Goal: Task Accomplishment & Management: Use online tool/utility

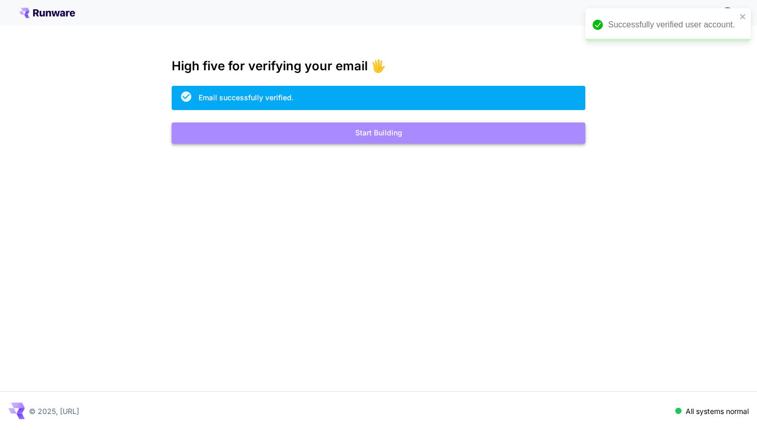
click at [310, 131] on button "Start Building" at bounding box center [379, 133] width 414 height 21
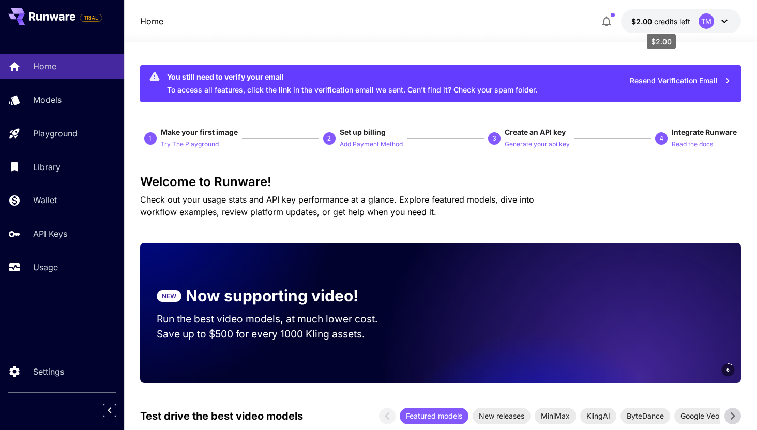
click at [666, 21] on span "credits left" at bounding box center [672, 21] width 36 height 9
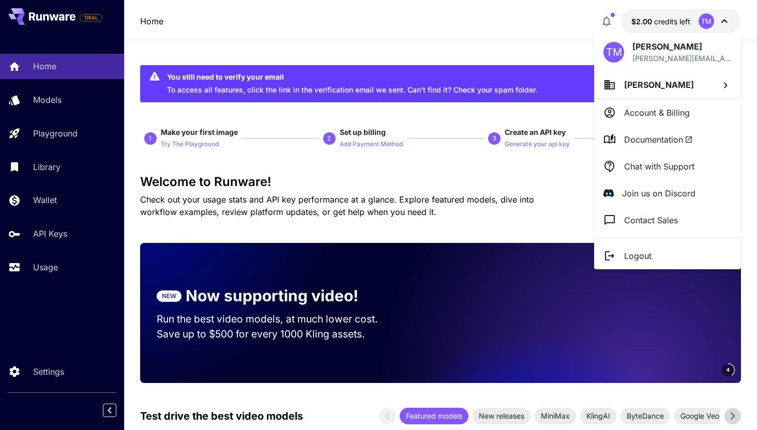
click at [500, 60] on div at bounding box center [378, 215] width 757 height 430
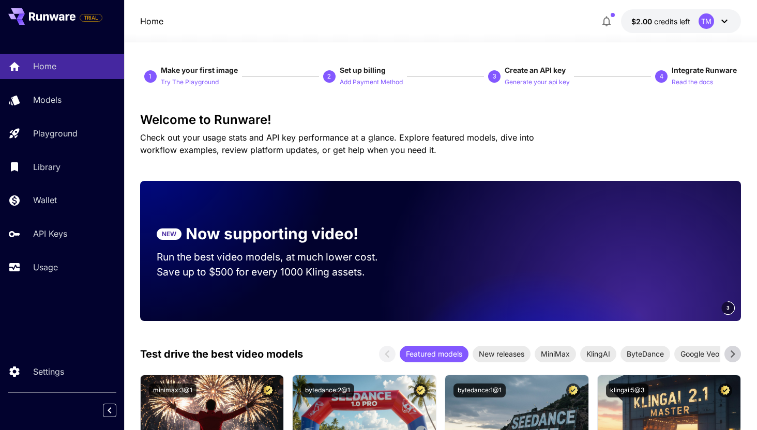
click at [714, 21] on div "TM" at bounding box center [714, 21] width 32 height 16
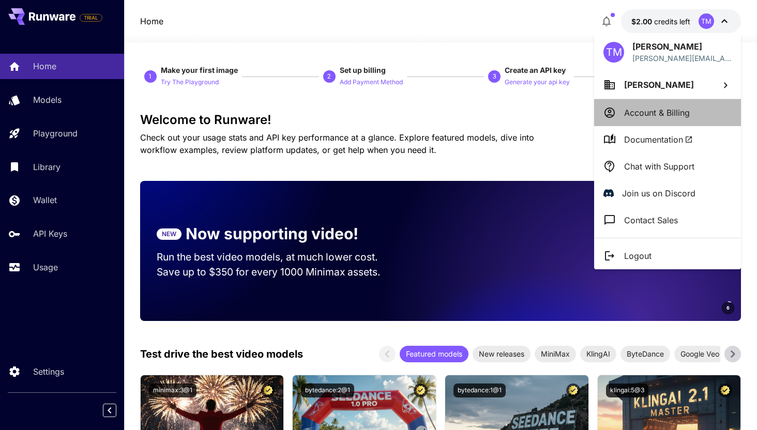
click at [661, 110] on p "Account & Billing" at bounding box center [657, 112] width 66 height 12
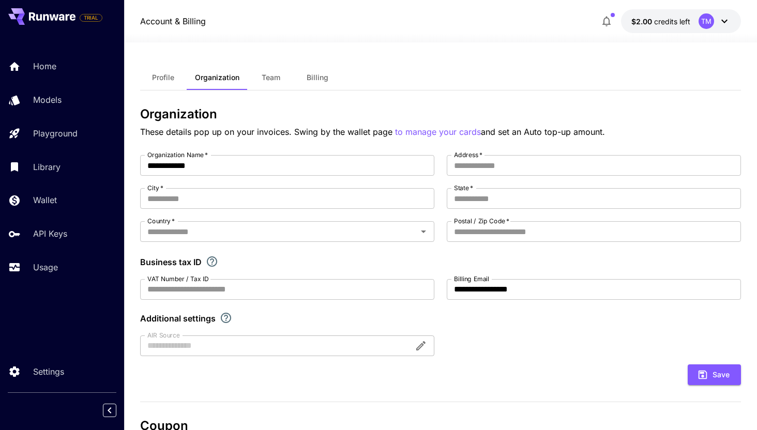
click at [309, 72] on button "Billing" at bounding box center [317, 77] width 47 height 25
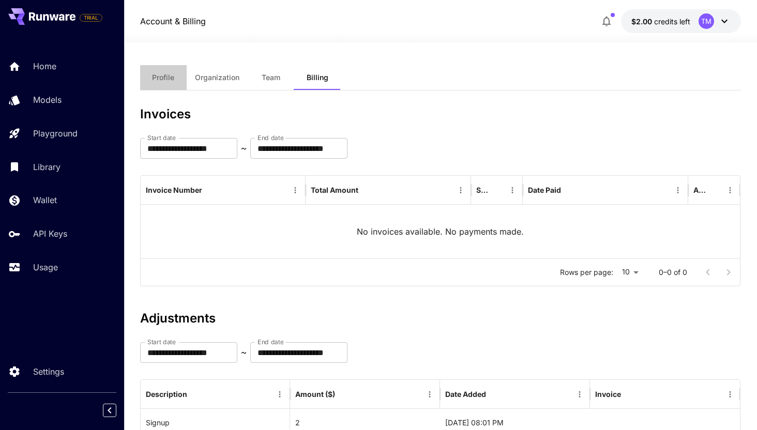
click at [174, 70] on button "Profile" at bounding box center [163, 77] width 47 height 25
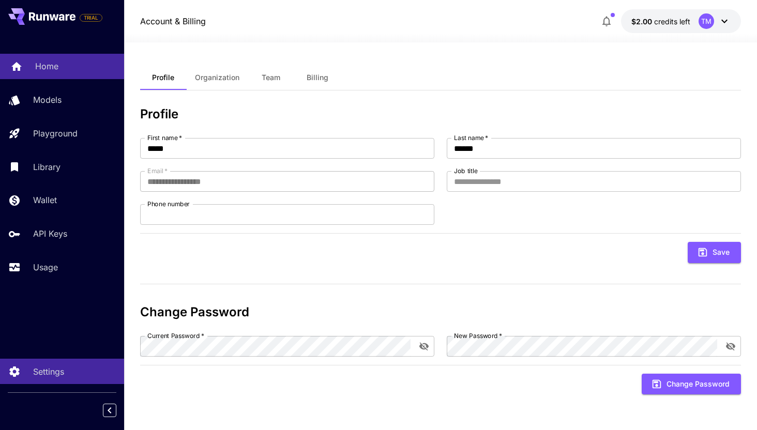
click at [72, 65] on div "Home" at bounding box center [75, 66] width 81 height 12
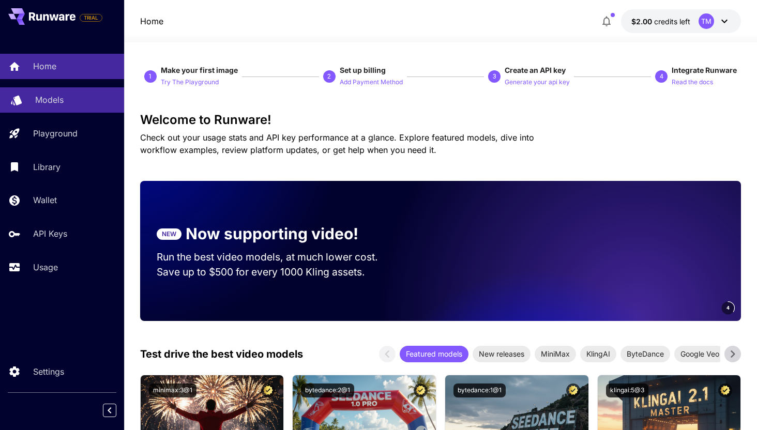
click at [72, 92] on link "Models" at bounding box center [62, 99] width 124 height 25
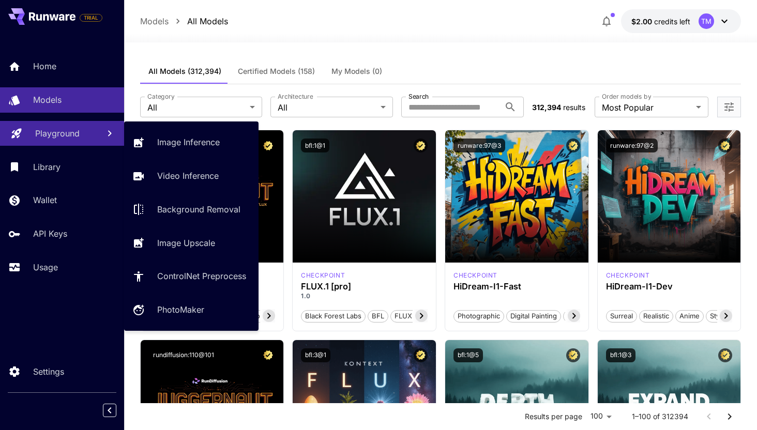
click at [71, 128] on p "Playground" at bounding box center [57, 133] width 44 height 12
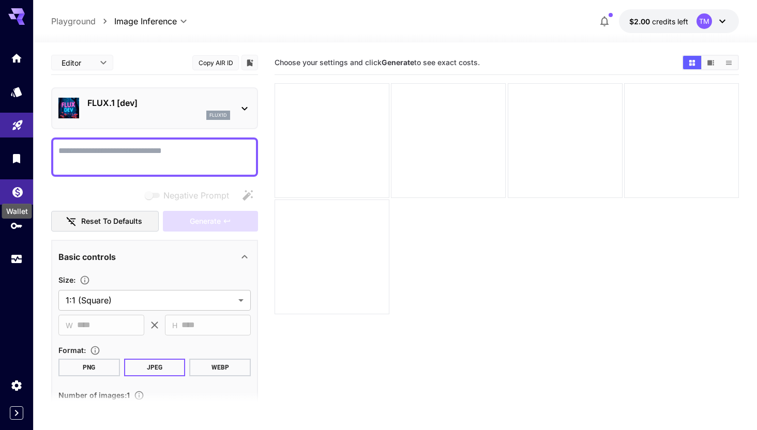
click at [20, 193] on icon "Wallet" at bounding box center [17, 189] width 10 height 10
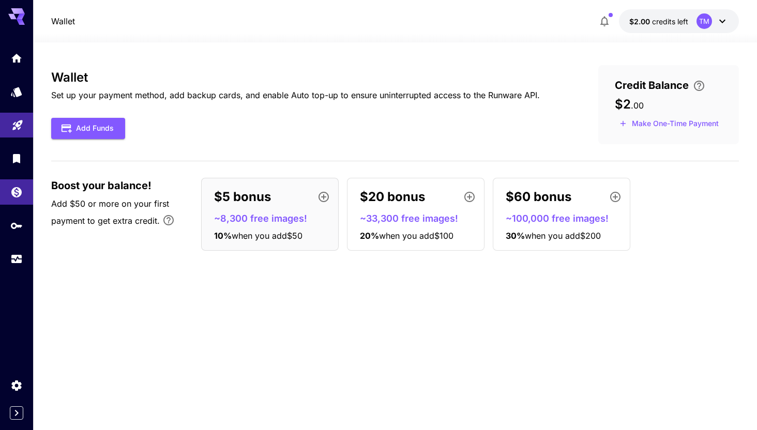
click at [709, 28] on div "TM" at bounding box center [712, 21] width 32 height 16
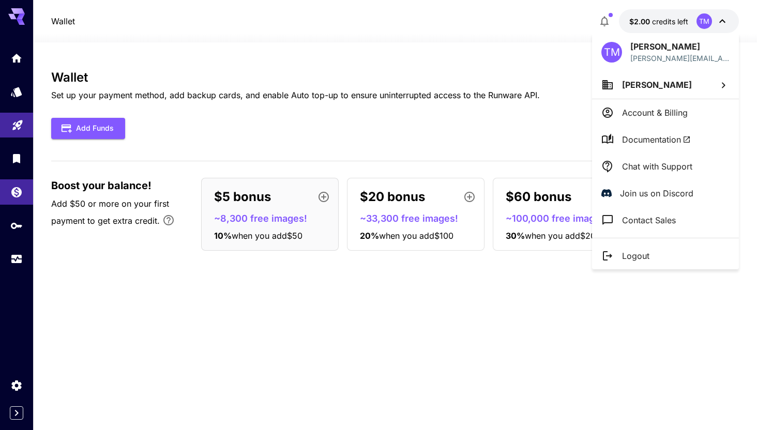
click at [589, 24] on div at bounding box center [378, 215] width 757 height 430
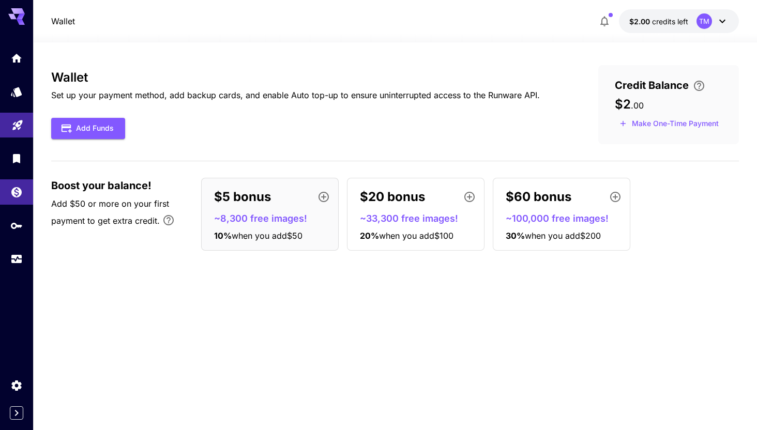
click at [600, 24] on icon "button" at bounding box center [604, 22] width 8 height 10
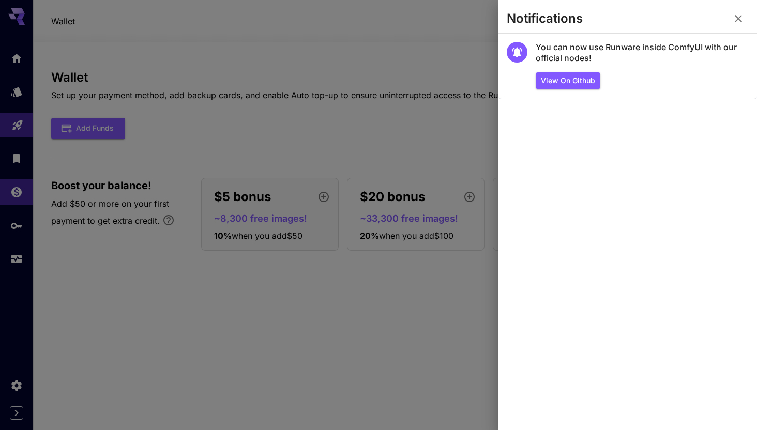
click at [505, 119] on section "You can now use Runware inside ComfyUI with our official nodes! View on Github" at bounding box center [627, 232] width 258 height 397
click at [479, 120] on div at bounding box center [378, 215] width 757 height 430
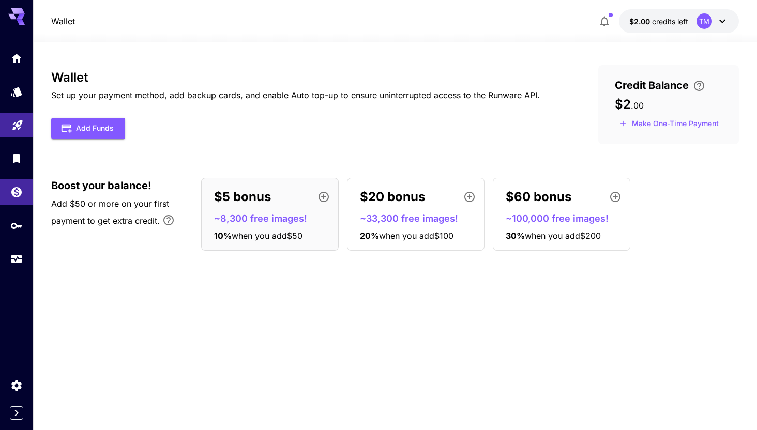
click at [12, 22] on icon at bounding box center [16, 16] width 17 height 17
click at [27, 232] on link at bounding box center [16, 225] width 33 height 25
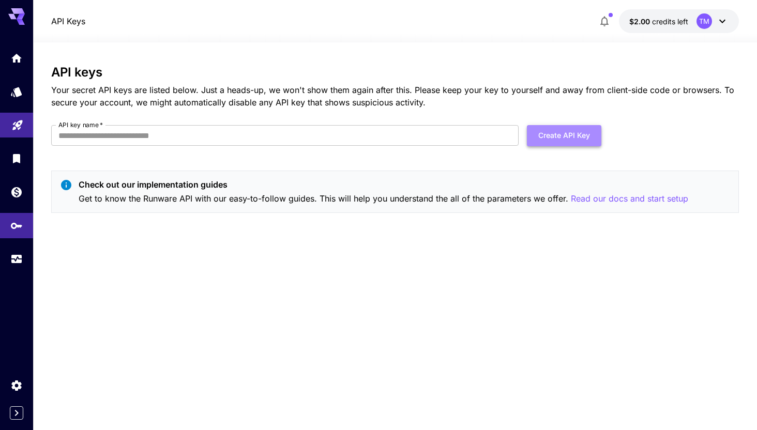
click at [543, 138] on button "Create API Key" at bounding box center [564, 135] width 74 height 21
click at [390, 148] on form "API key name   * API key name   * Create API Key" at bounding box center [326, 139] width 550 height 29
click at [392, 134] on input "API key name   *" at bounding box center [284, 135] width 467 height 21
type input "**********"
click at [583, 134] on button "Create API Key" at bounding box center [564, 135] width 74 height 21
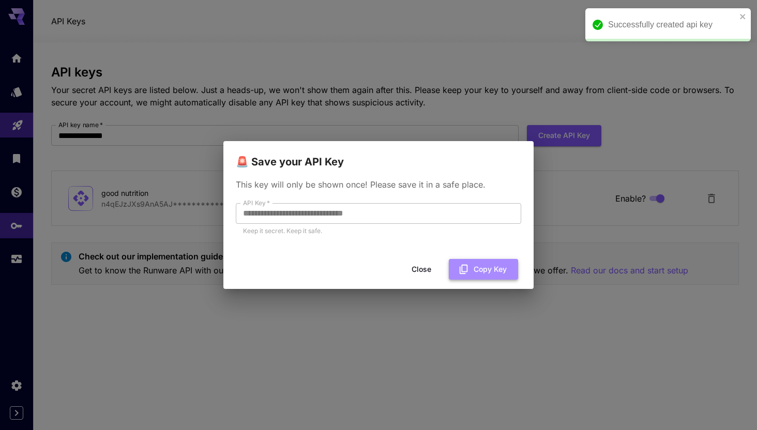
click at [492, 263] on button "Copy Key" at bounding box center [483, 269] width 69 height 21
click at [504, 161] on h2 "🚨 Save your API Key" at bounding box center [378, 155] width 310 height 29
click at [433, 266] on button "Close" at bounding box center [429, 269] width 47 height 21
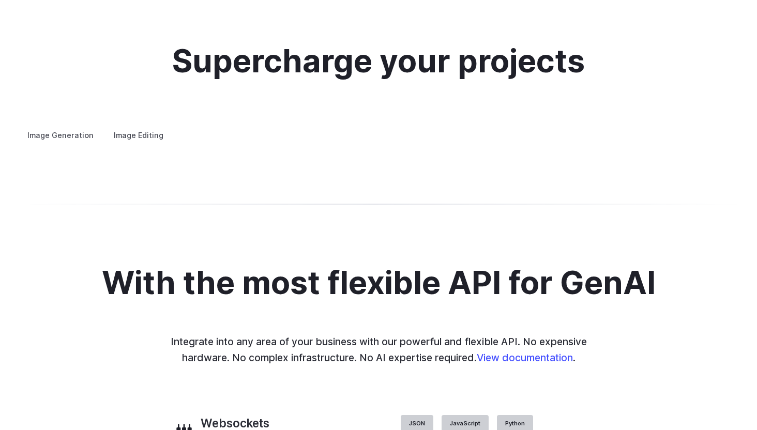
scroll to position [1917, 0]
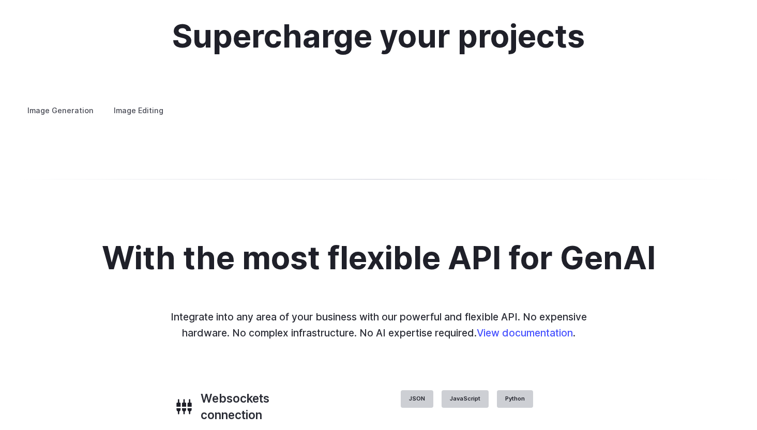
click at [0, 0] on summary "Concept design" at bounding box center [0, 0] width 0 height 0
click at [0, 0] on details "Creative styling Generate fun, unique images without photo editing or graphic d…" at bounding box center [0, 0] width 0 height 0
click at [0, 0] on summary "Custom avatars" at bounding box center [0, 0] width 0 height 0
click at [0, 0] on summary "Concept design" at bounding box center [0, 0] width 0 height 0
click at [0, 0] on button "Go to 1 of 4" at bounding box center [0, 0] width 0 height 0
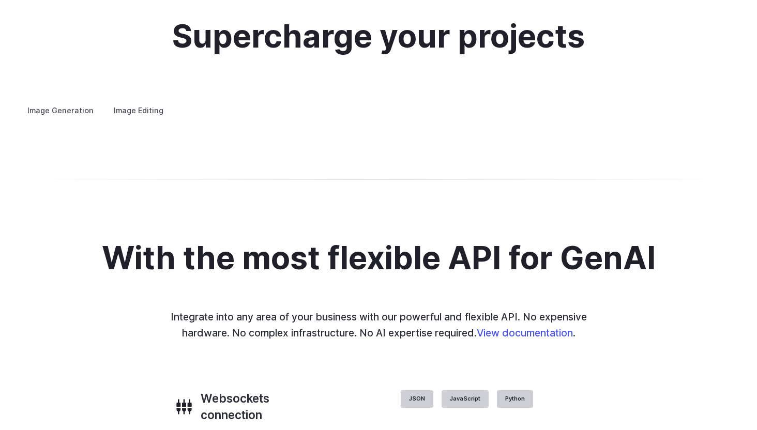
click at [0, 0] on div at bounding box center [0, 0] width 0 height 0
click at [0, 0] on details "Concept design Quickly ideate and polish new concepts, from character design, t…" at bounding box center [0, 0] width 0 height 0
click at [0, 0] on summary "Creative styling" at bounding box center [0, 0] width 0 height 0
click at [0, 0] on details "Architecture Visualize architectural designs with ease, from initial sketches t…" at bounding box center [0, 0] width 0 height 0
click at [0, 0] on summary "Architecture" at bounding box center [0, 0] width 0 height 0
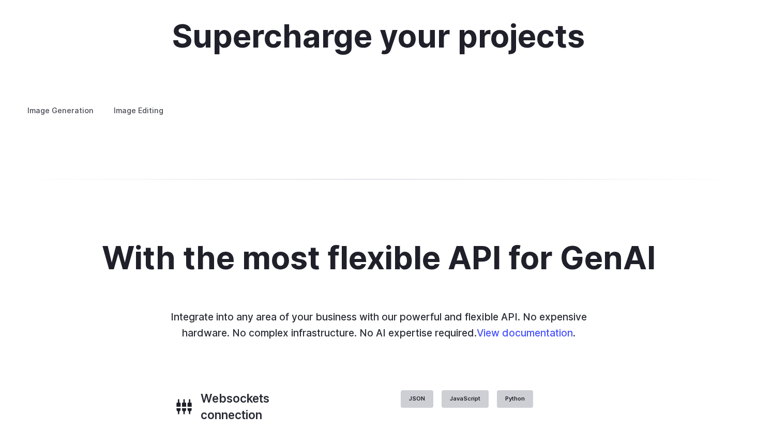
click at [0, 0] on summary "Product design" at bounding box center [0, 0] width 0 height 0
click at [0, 0] on details "Personalized assets Say goodbye to generic stock photos with custom images for …" at bounding box center [0, 0] width 0 height 0
click at [0, 0] on summary "Personalized assets" at bounding box center [0, 0] width 0 height 0
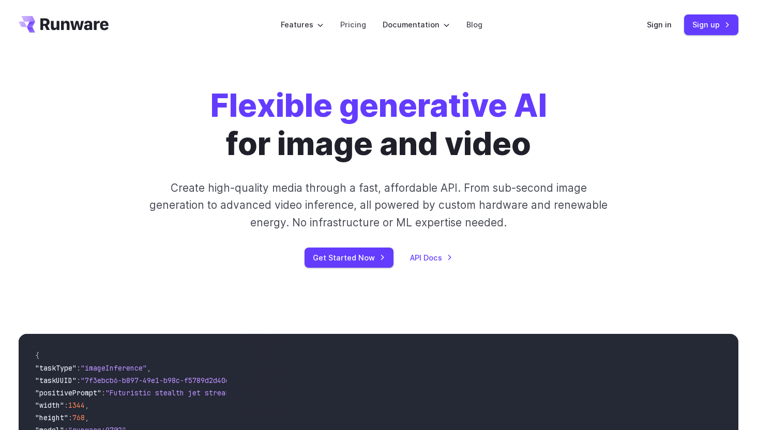
scroll to position [0, 0]
